Goal: Find contact information: Find contact information

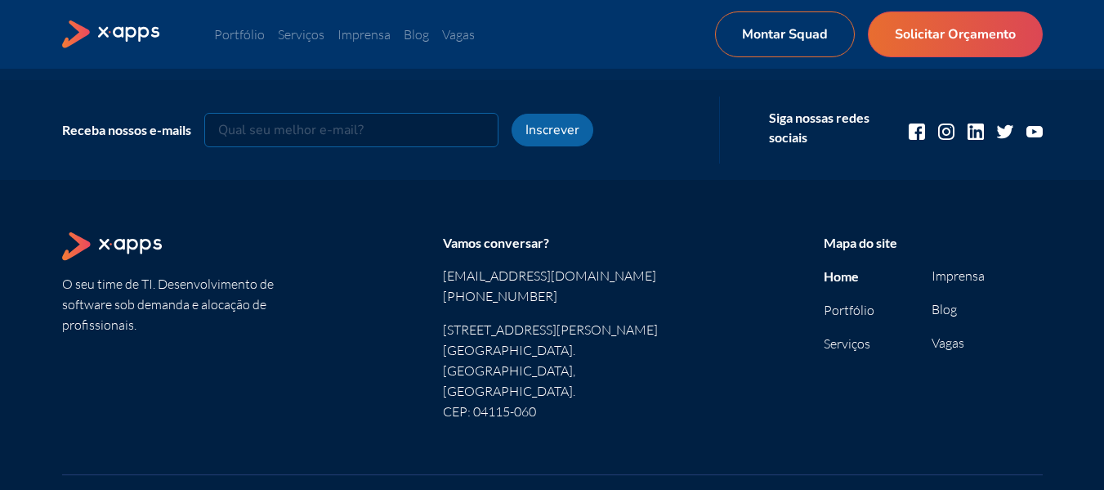
scroll to position [2276, 0]
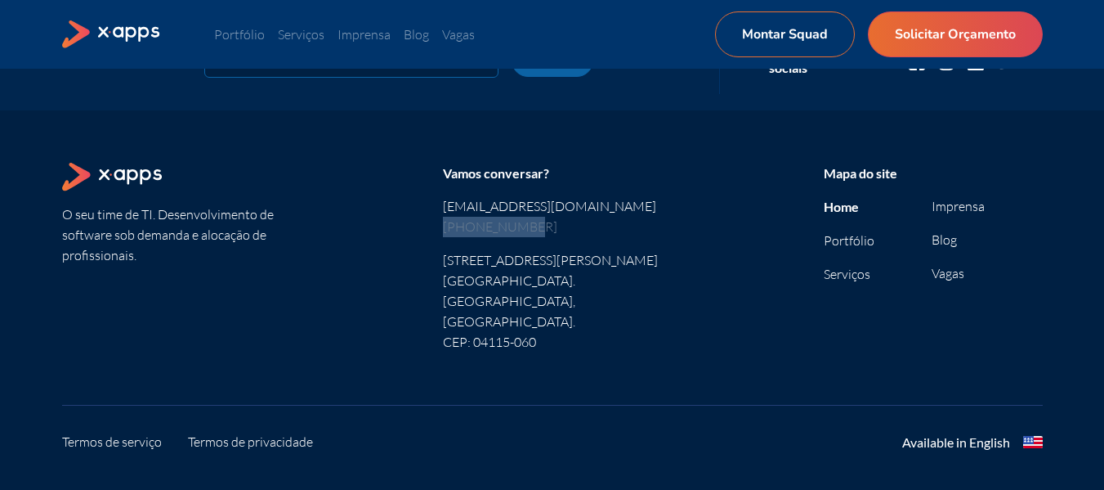
drag, startPoint x: 412, startPoint y: 231, endPoint x: 524, endPoint y: 230, distance: 112.0
click at [524, 230] on section "O seu time de TI. Desenvolvimento de software sob demanda e alocação de profiss…" at bounding box center [552, 271] width 981 height 216
copy link "[PHONE_NUMBER]"
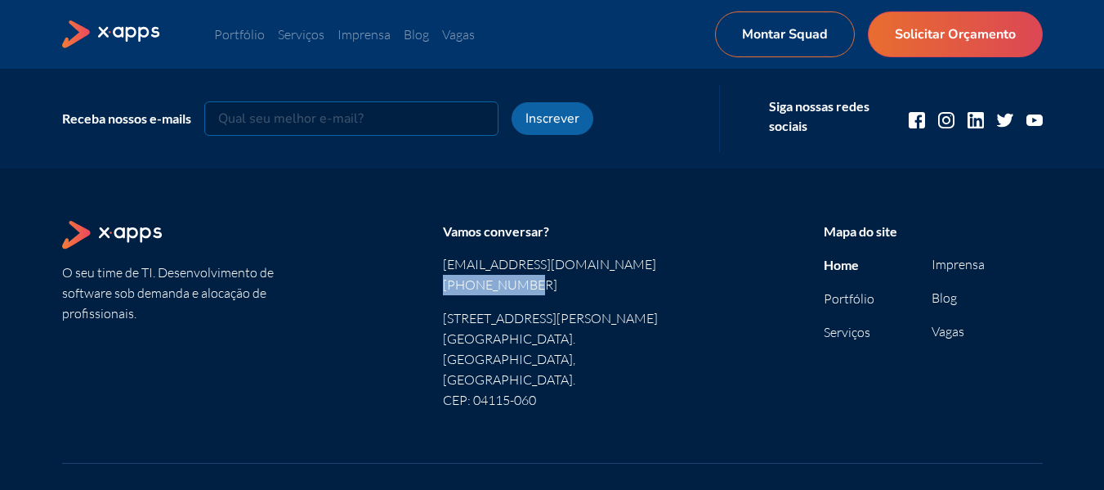
scroll to position [2195, 0]
